Goal: Transaction & Acquisition: Purchase product/service

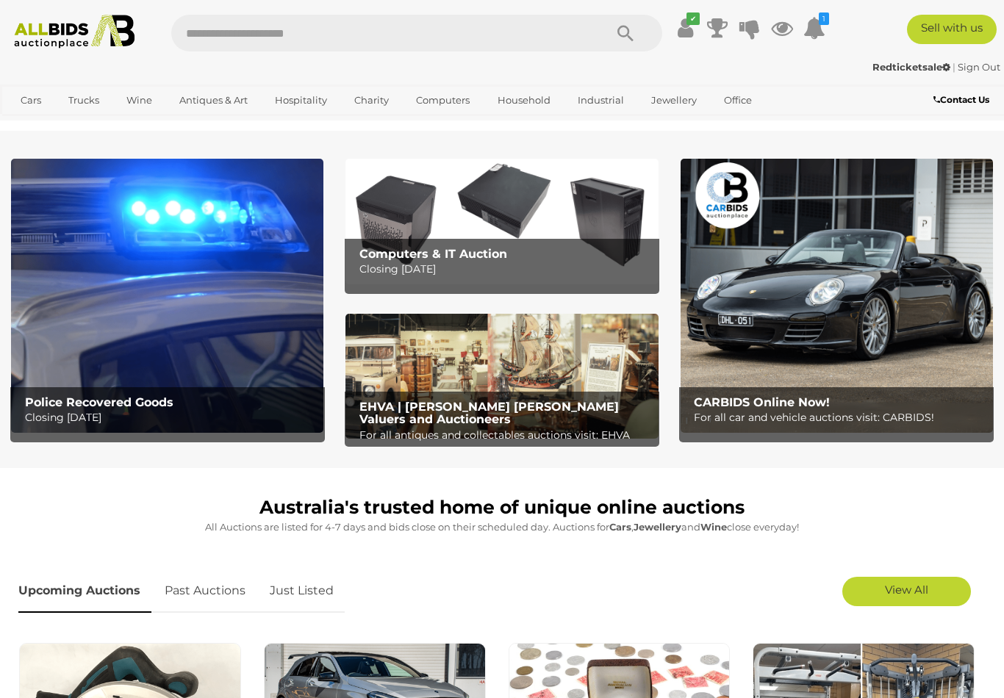
click at [797, 18] on ul "✔ Your account is up to date Transaction History Current Bids" at bounding box center [753, 28] width 160 height 26
click at [793, 32] on icon at bounding box center [782, 28] width 22 height 26
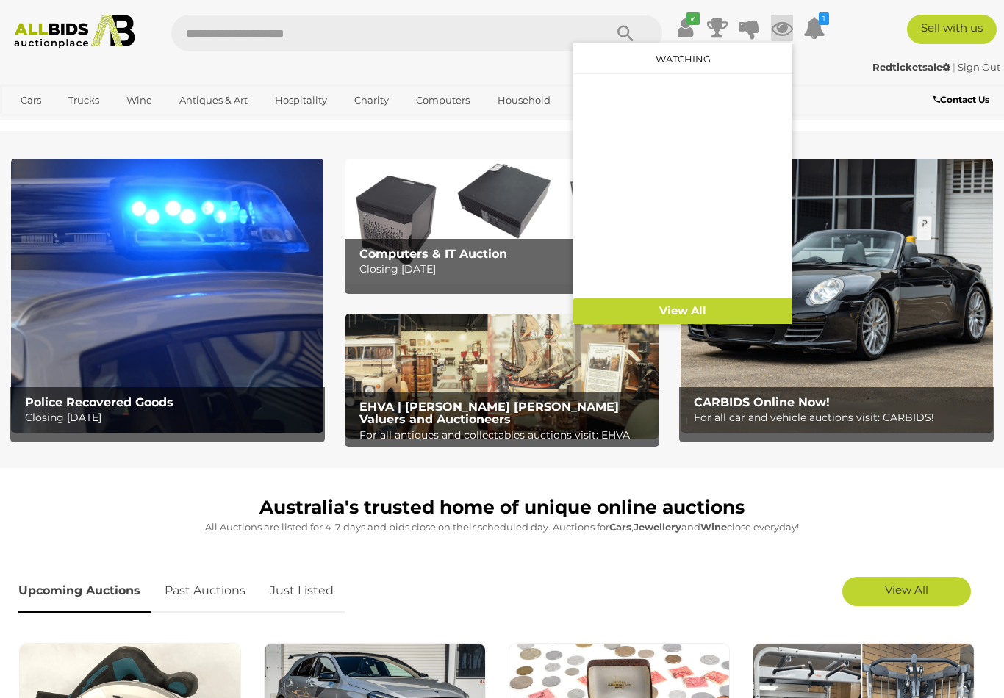
click at [710, 318] on link "View All" at bounding box center [682, 311] width 219 height 26
click at [168, 76] on div "Redticketsale | Sign Out" at bounding box center [502, 67] width 996 height 17
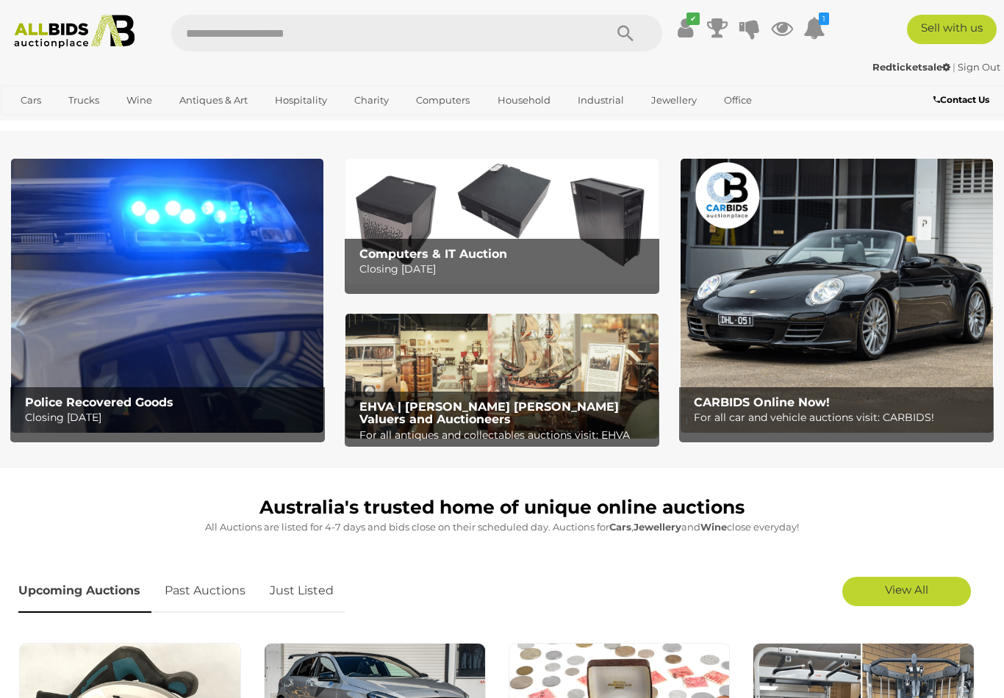
click at [76, 34] on img at bounding box center [74, 32] width 134 height 34
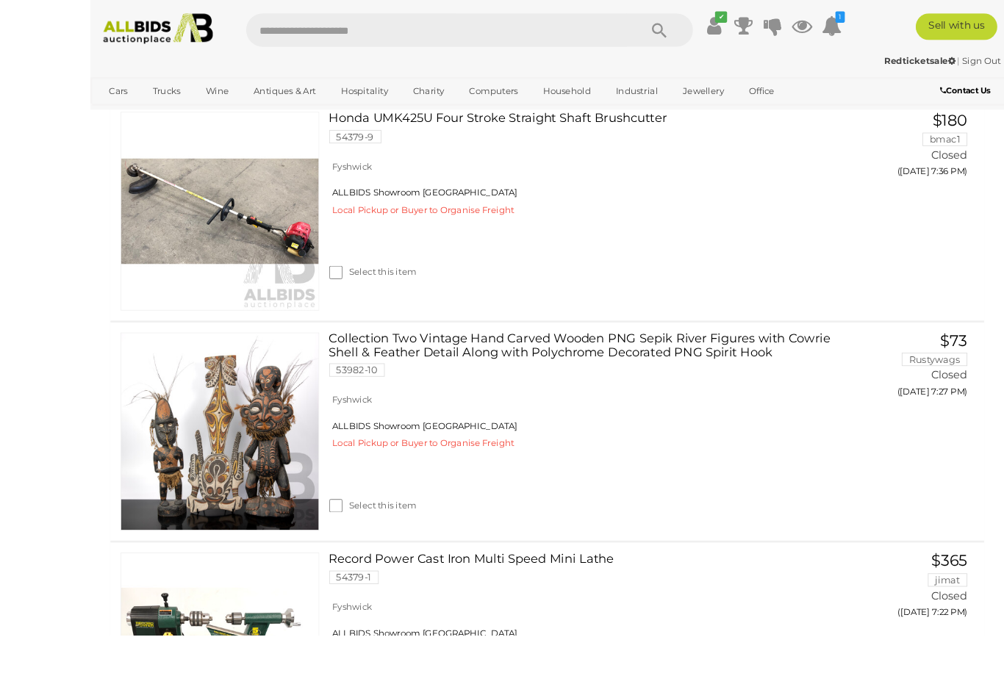
scroll to position [633, 0]
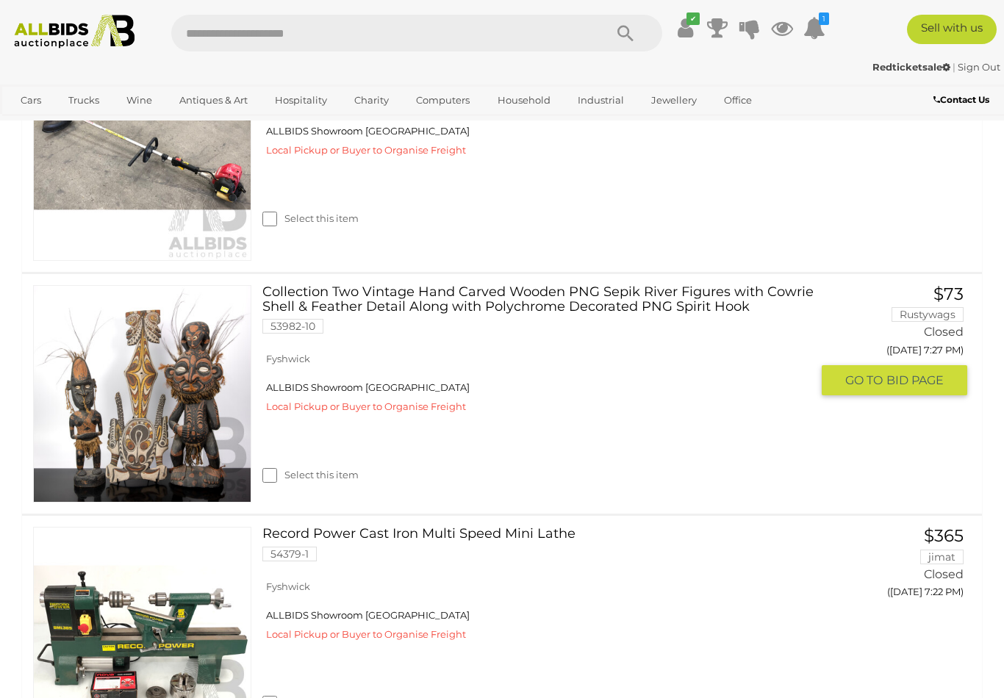
click at [143, 433] on img at bounding box center [142, 394] width 217 height 217
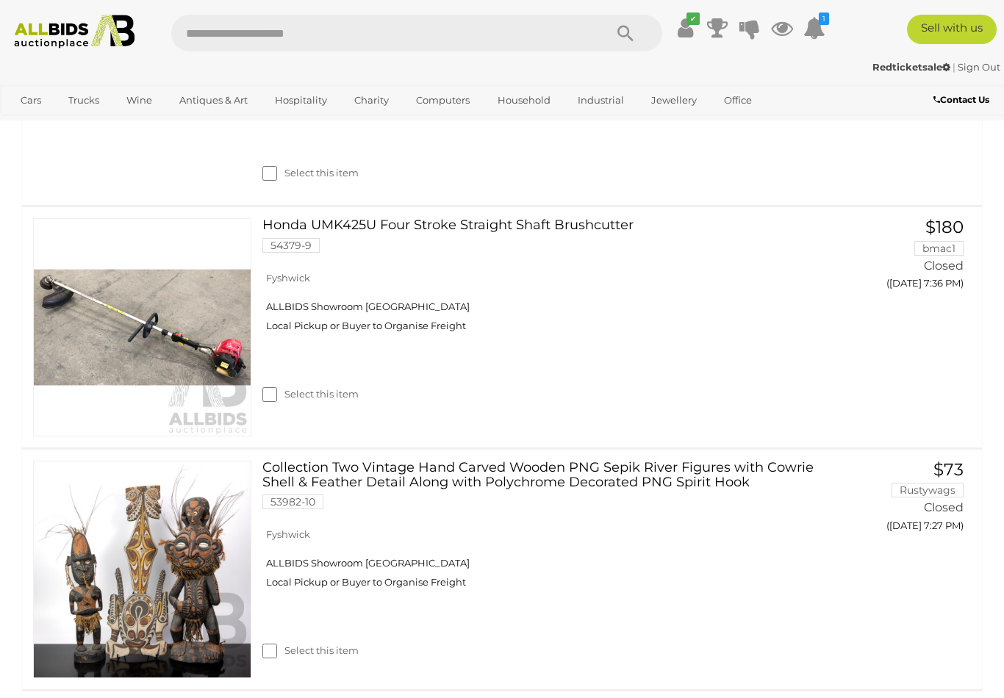
scroll to position [447, 0]
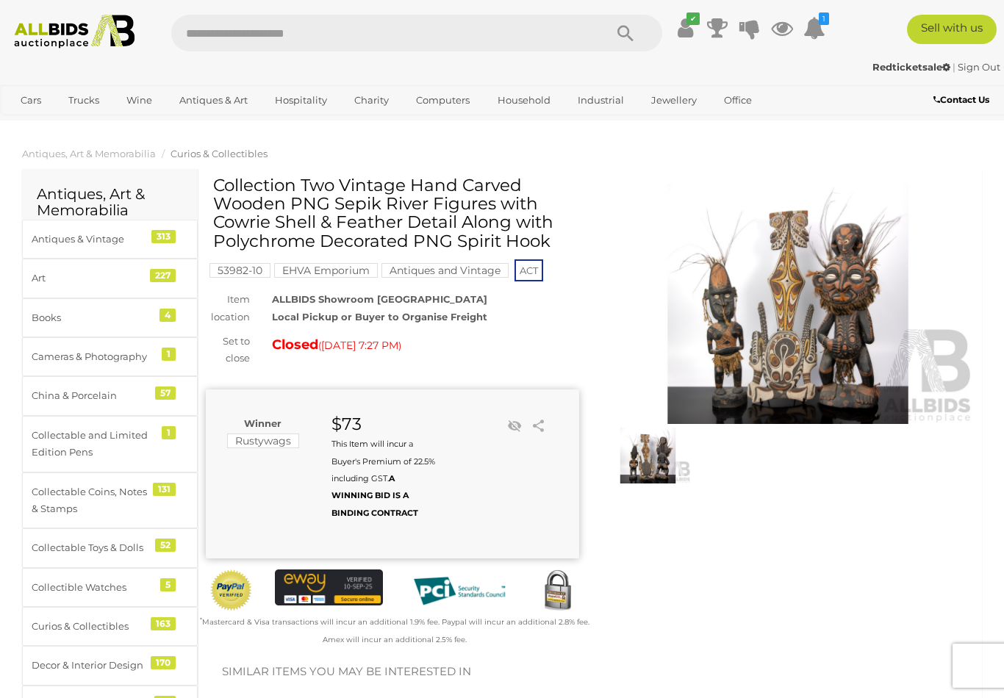
click at [644, 476] on img at bounding box center [648, 455] width 86 height 55
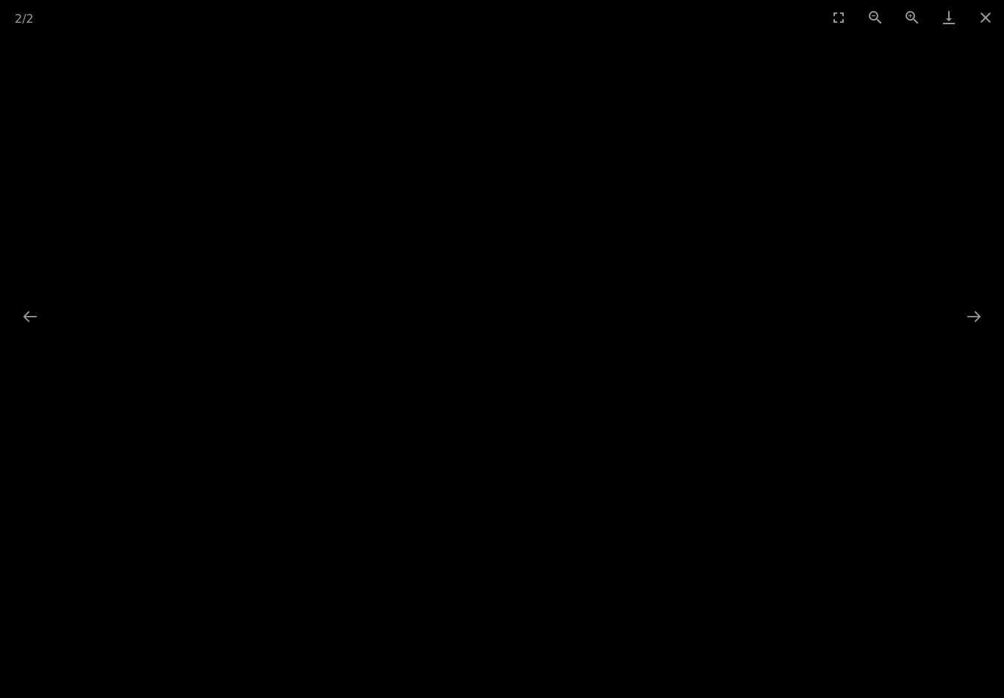
click at [977, 29] on button "Close gallery" at bounding box center [985, 17] width 37 height 35
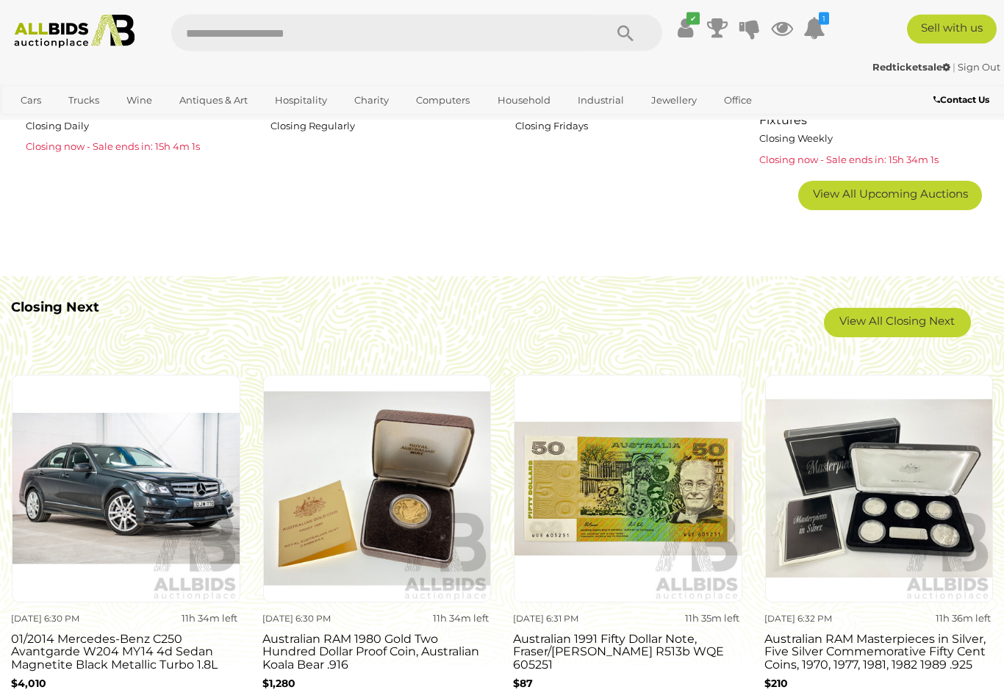
scroll to position [1063, 0]
click at [871, 325] on link "View All Closing Next" at bounding box center [897, 322] width 147 height 29
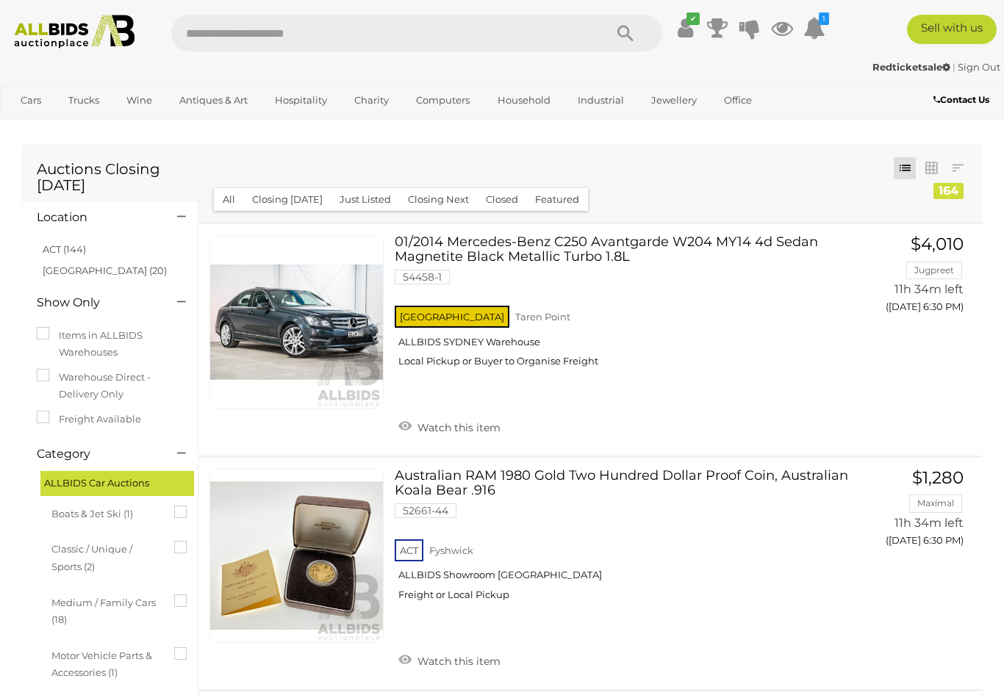
click at [60, 251] on link "ACT (144)" at bounding box center [64, 249] width 43 height 12
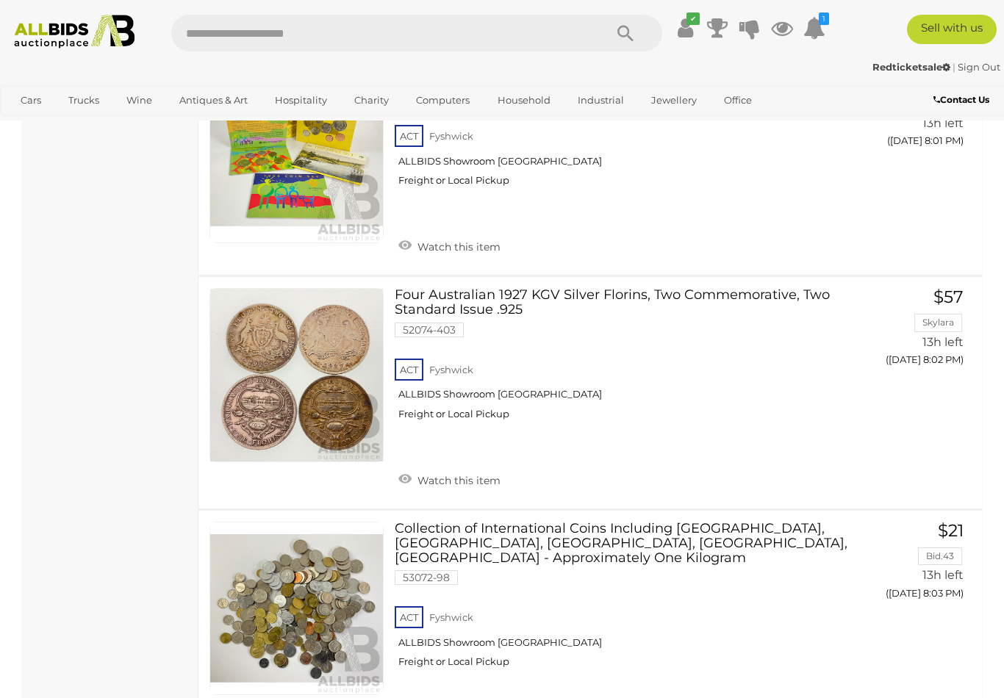
scroll to position [22372, 0]
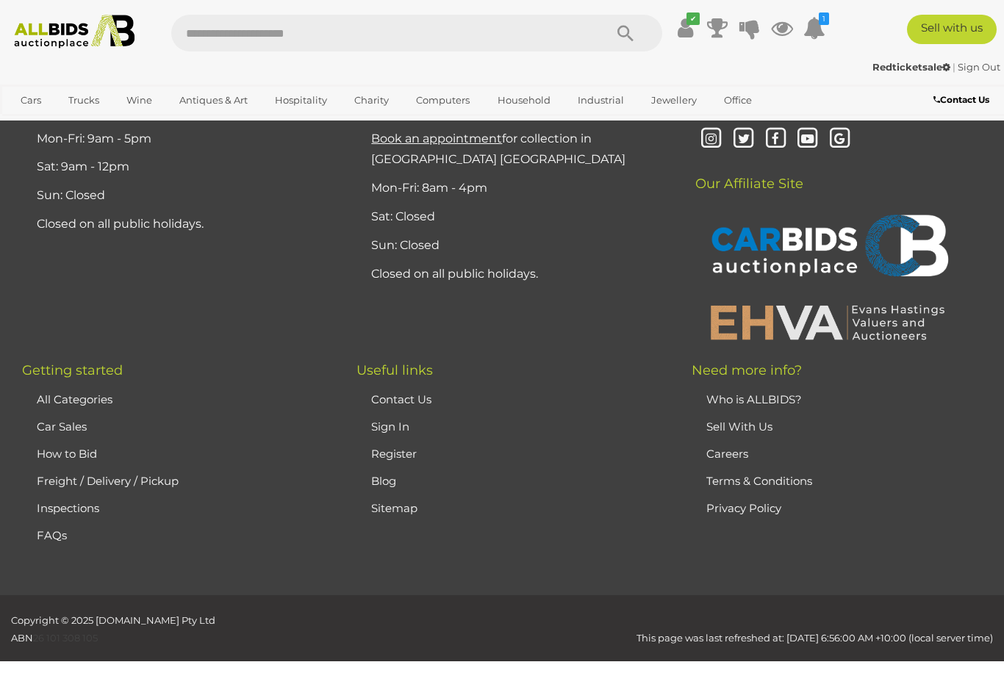
scroll to position [75, 0]
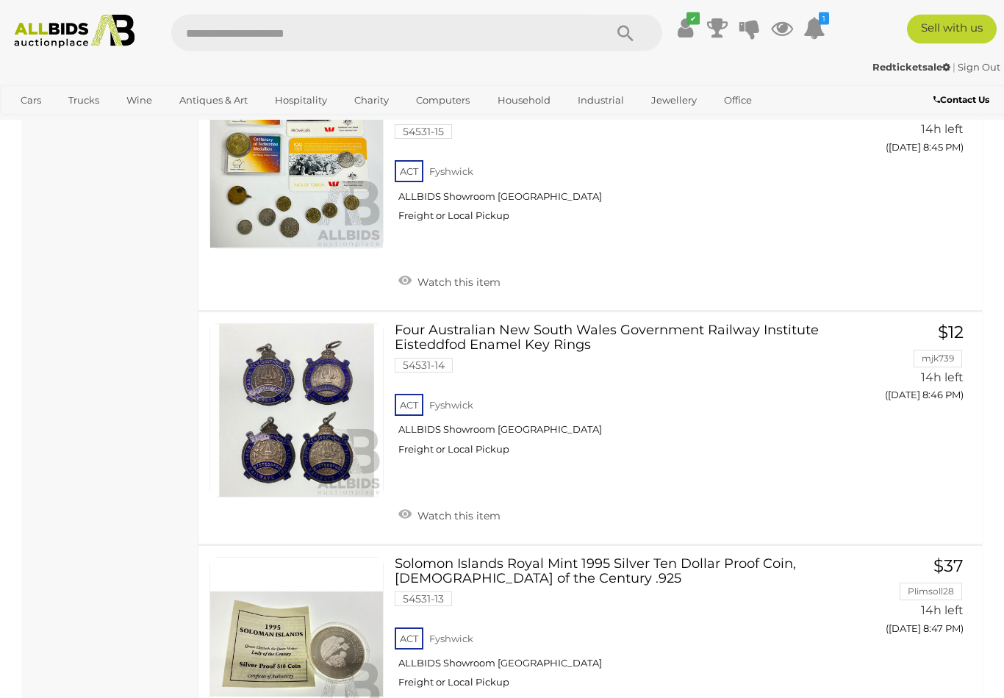
scroll to position [9833, 0]
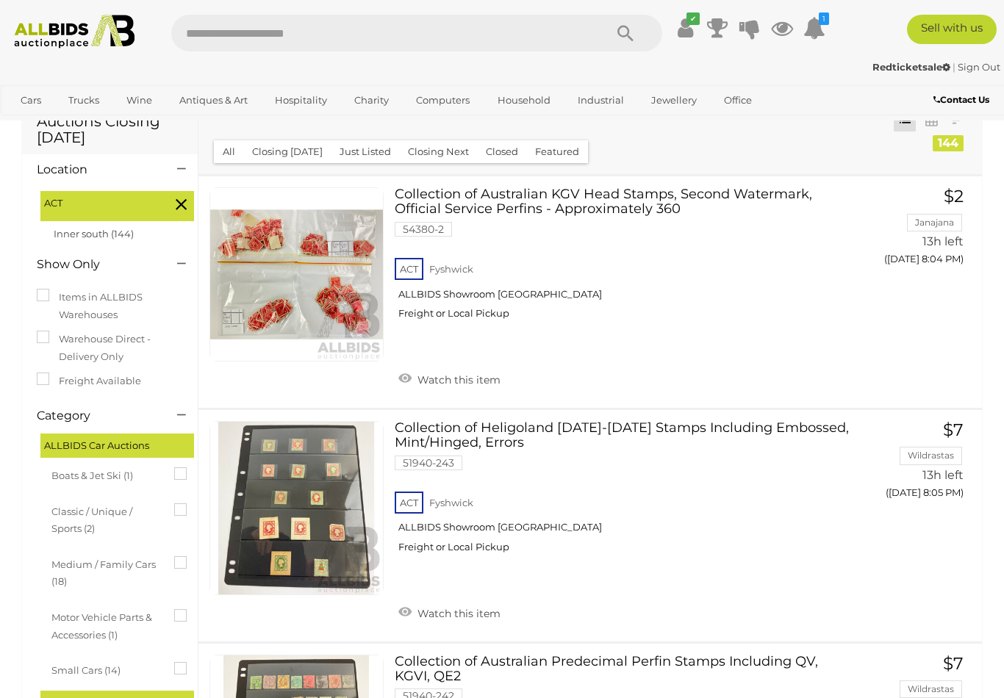
scroll to position [47, 0]
